Goal: Navigation & Orientation: Find specific page/section

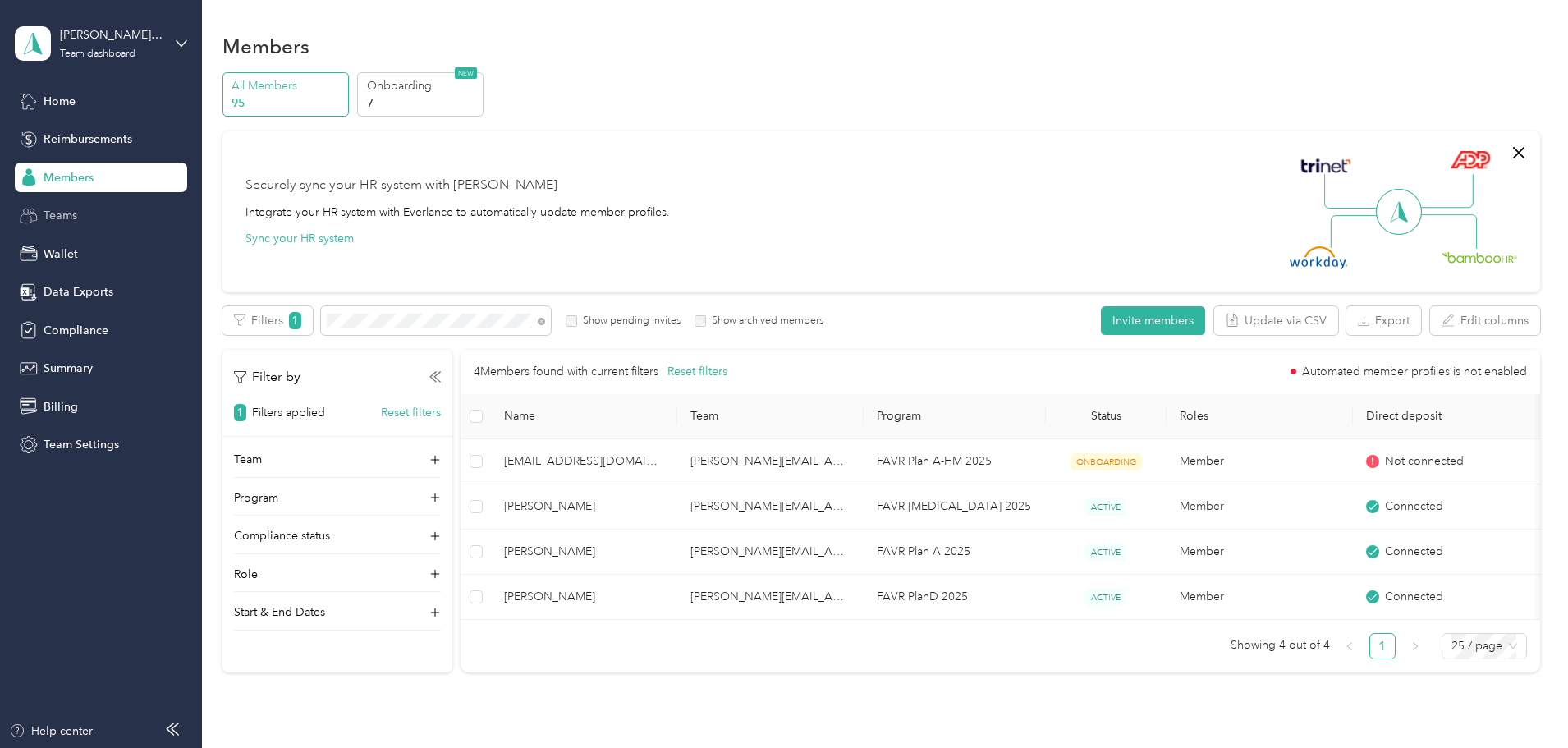
click at [72, 214] on span "Teams" at bounding box center [60, 216] width 33 height 18
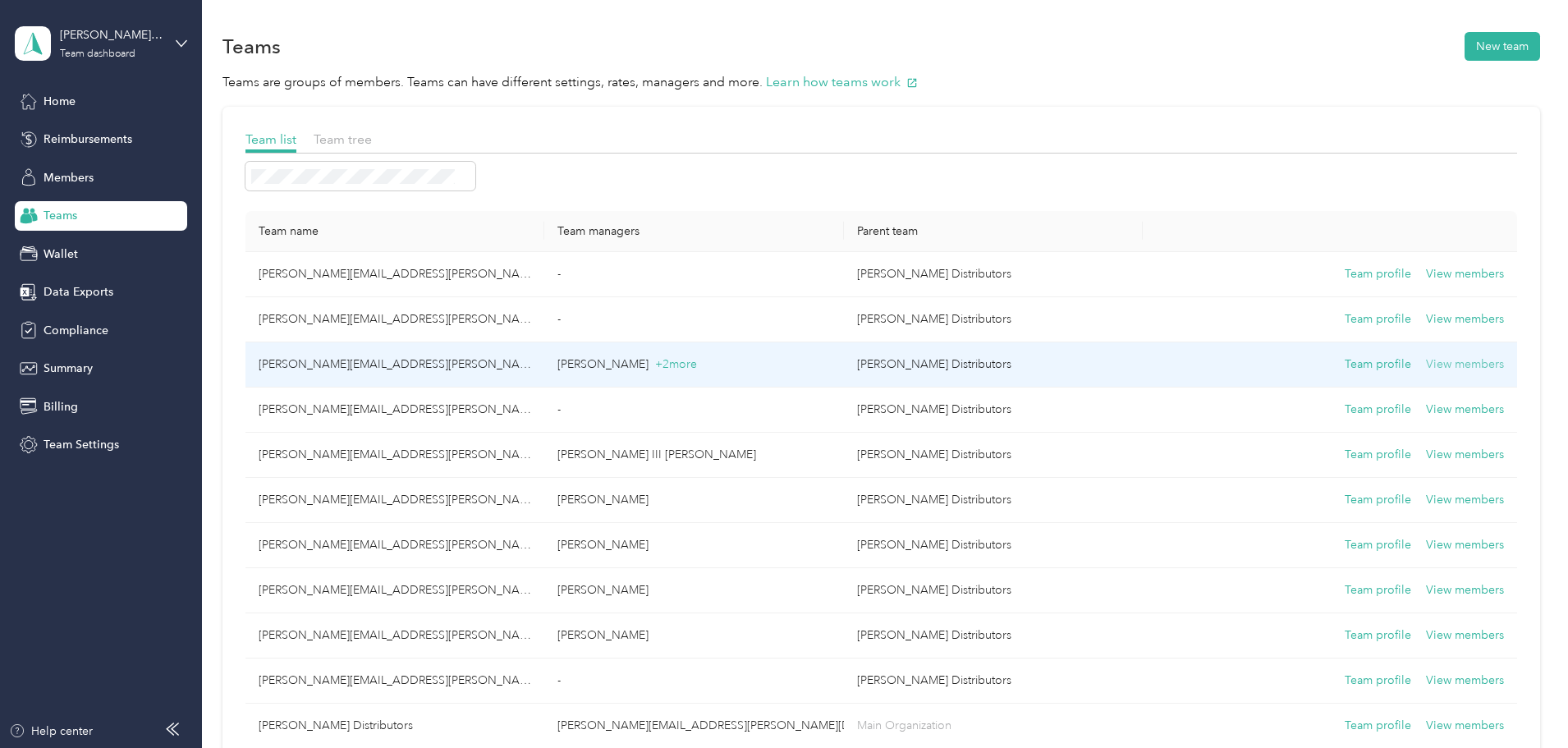
click at [1427, 367] on button "View members" at bounding box center [1466, 364] width 78 height 18
